Goal: Task Accomplishment & Management: Use online tool/utility

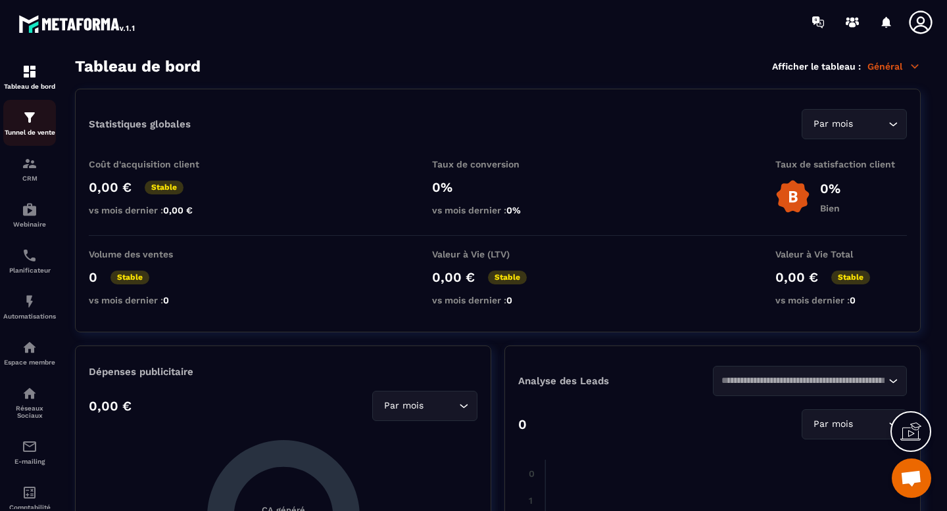
click at [31, 121] on img at bounding box center [30, 118] width 16 height 16
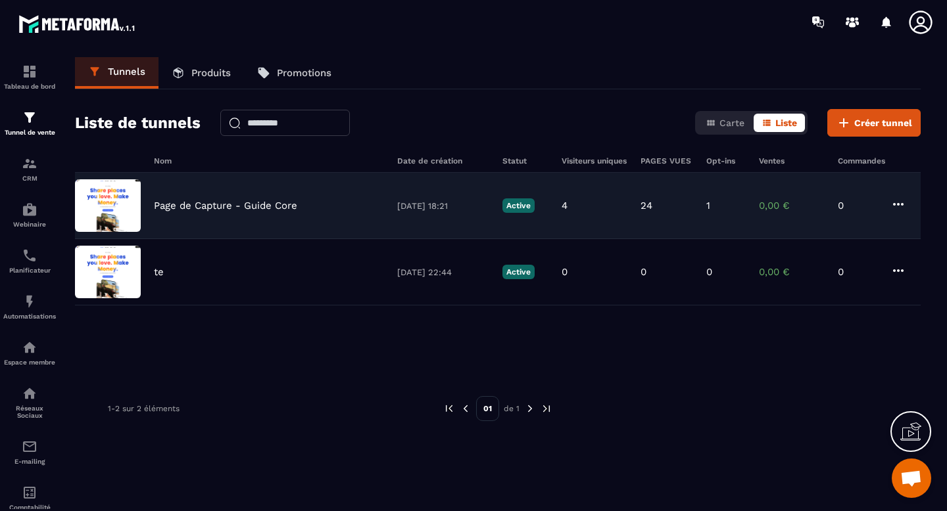
click at [216, 205] on p "Page de Capture - Guide Core" at bounding box center [225, 206] width 143 height 12
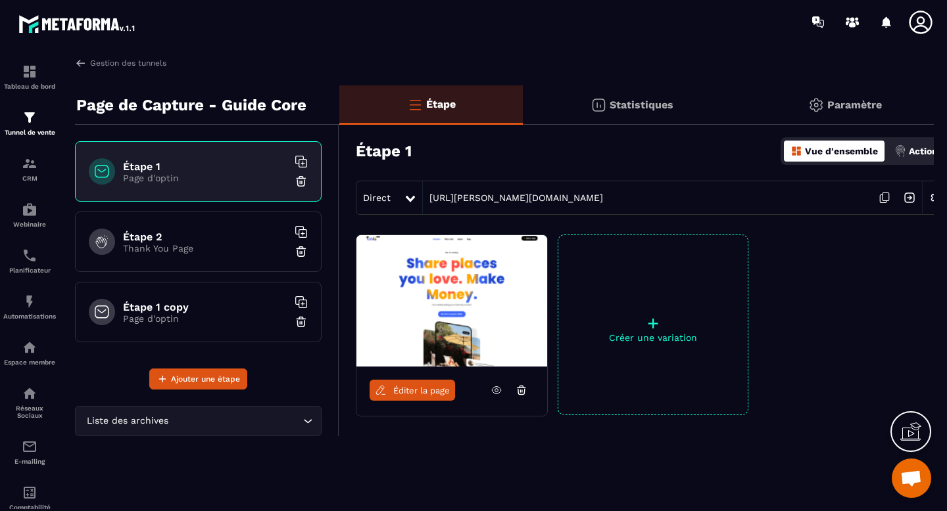
click at [189, 306] on h6 "Étape 1 copy" at bounding box center [205, 307] width 164 height 12
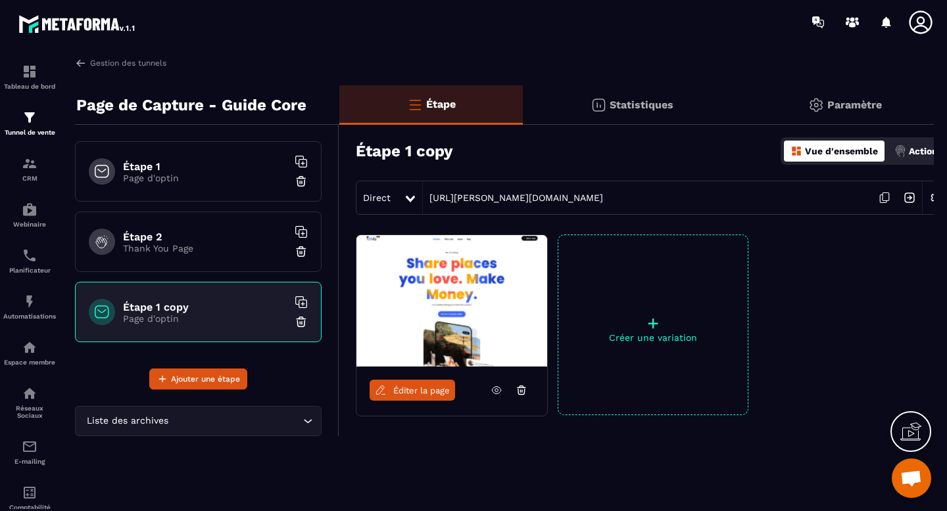
click at [429, 396] on link "Éditer la page" at bounding box center [411, 390] width 85 height 21
